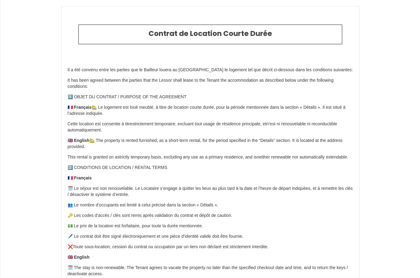
select select "DE"
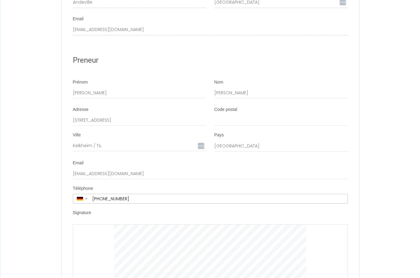
scroll to position [1234, 0]
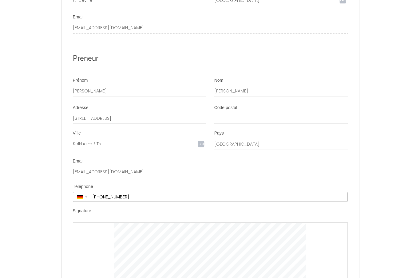
click at [335, 271] on div at bounding box center [210, 254] width 275 height 62
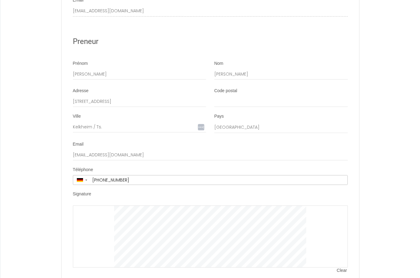
scroll to position [1253, 0]
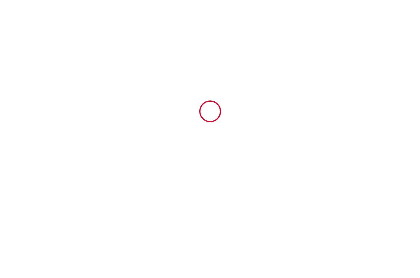
type input "67"
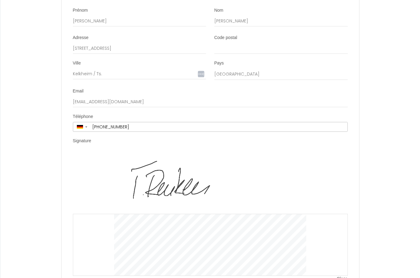
scroll to position [1315, 0]
